Goal: Unclear: Unclear

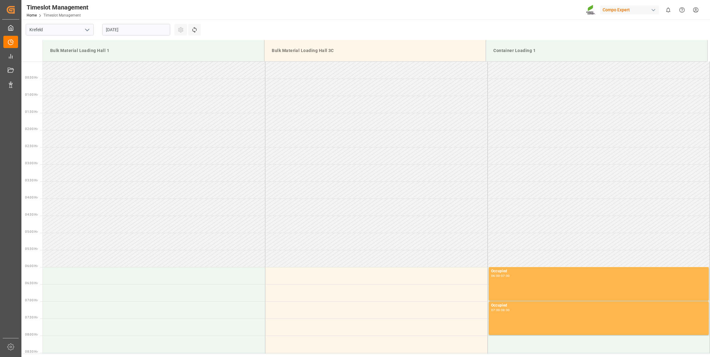
scroll to position [249, 0]
